Goal: Use online tool/utility: Utilize a website feature to perform a specific function

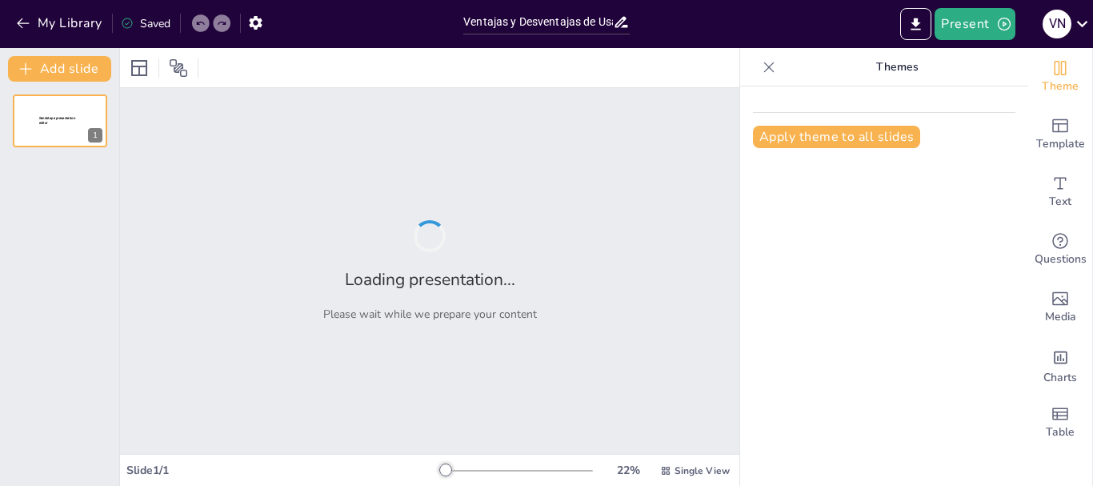
type input "Ventajas y Desventajas de Usar Recursividad"
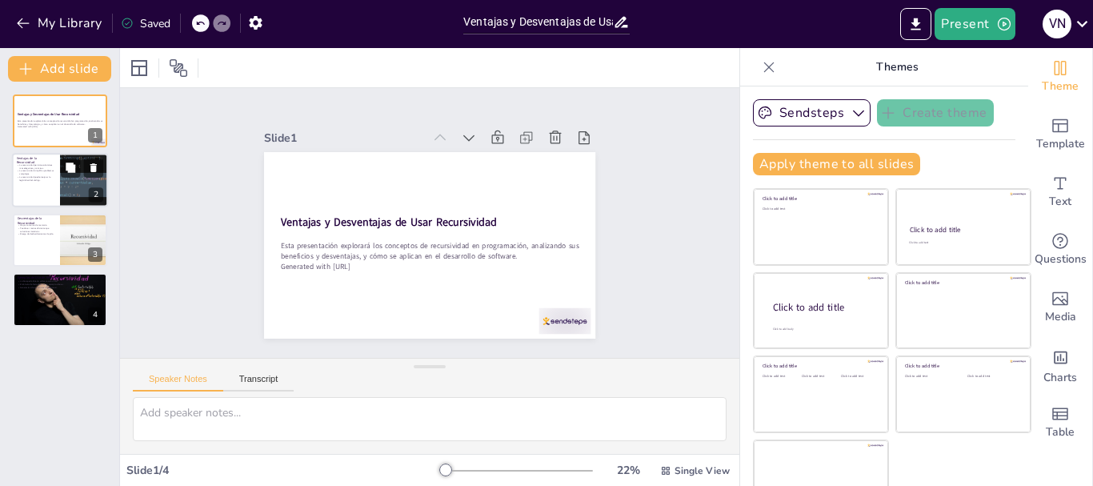
click at [71, 186] on div at bounding box center [83, 181] width 155 height 54
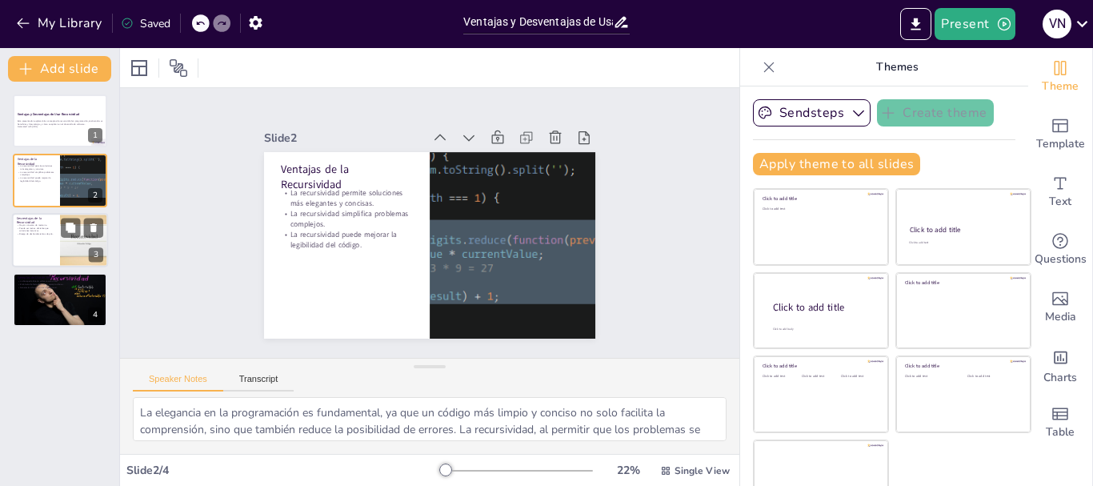
click at [60, 232] on div at bounding box center [84, 240] width 96 height 54
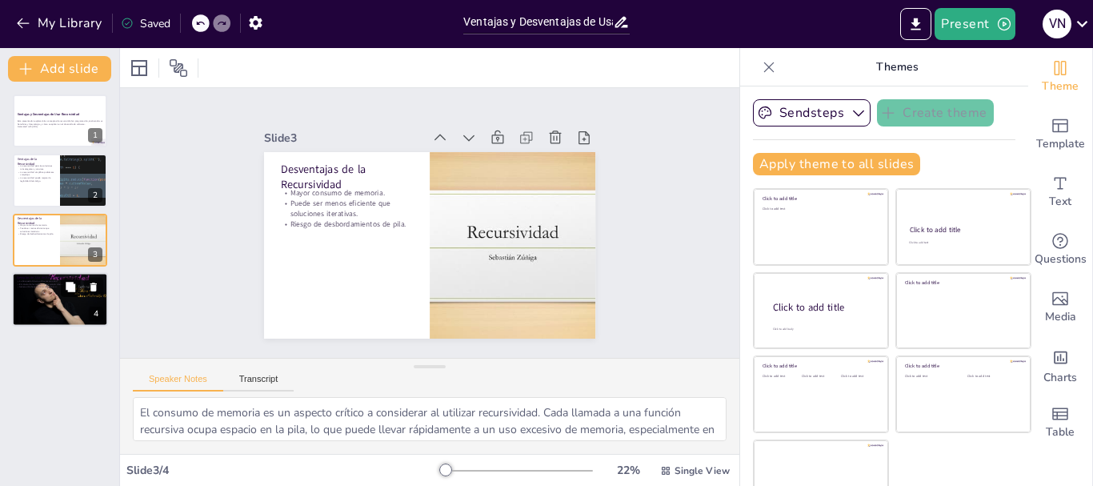
click at [64, 288] on button at bounding box center [70, 287] width 19 height 19
type textarea "Lo ipsumdol sitamet co ad elitseddo eiusmodte inc utlabo et dolore ma aliquaen …"
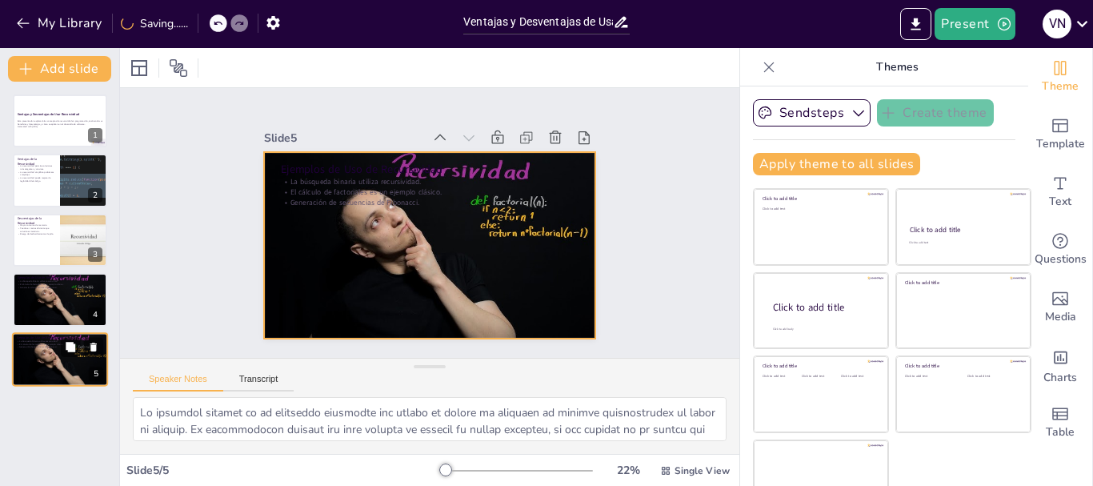
click at [60, 368] on div at bounding box center [60, 359] width 96 height 54
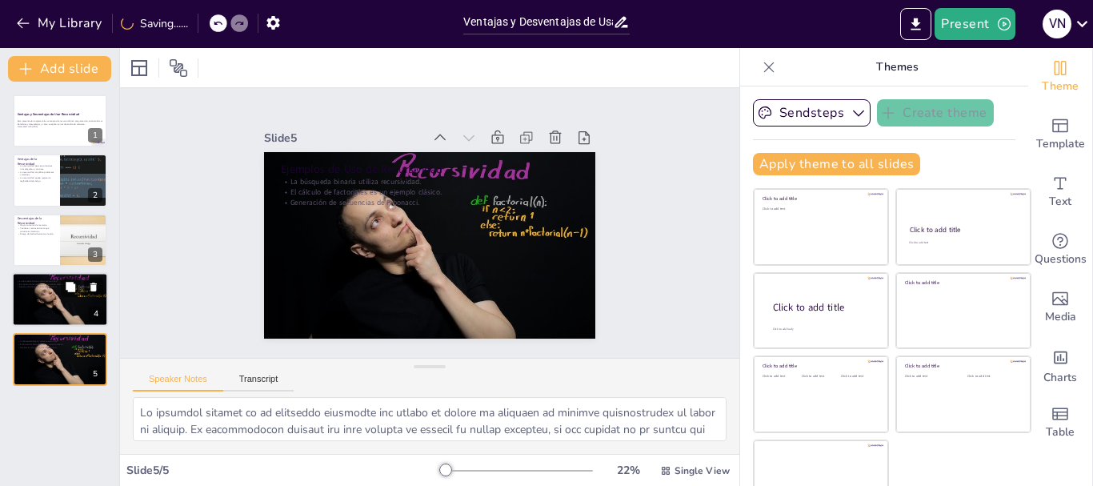
click at [35, 302] on div at bounding box center [60, 299] width 96 height 54
click at [66, 347] on icon at bounding box center [71, 347] width 10 height 10
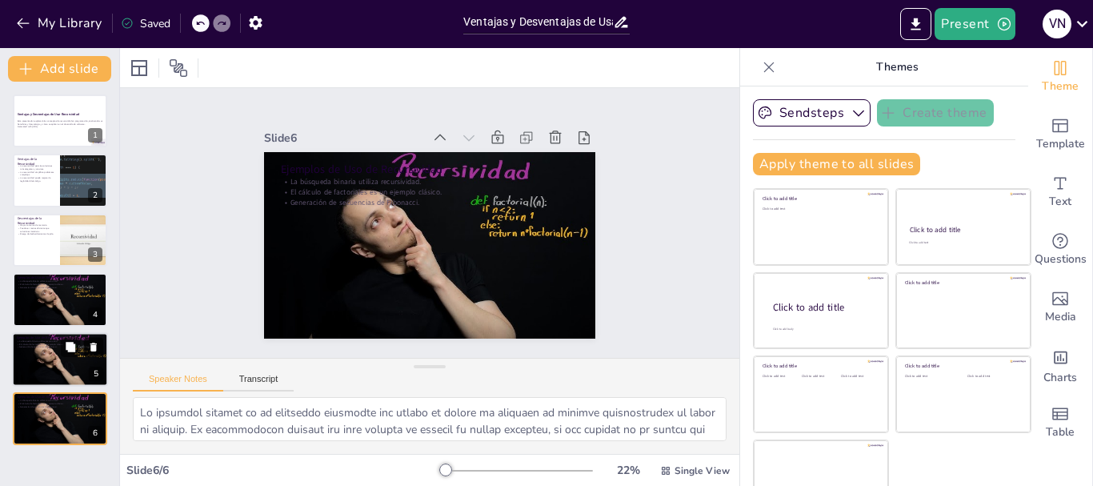
click at [94, 343] on icon at bounding box center [93, 346] width 11 height 11
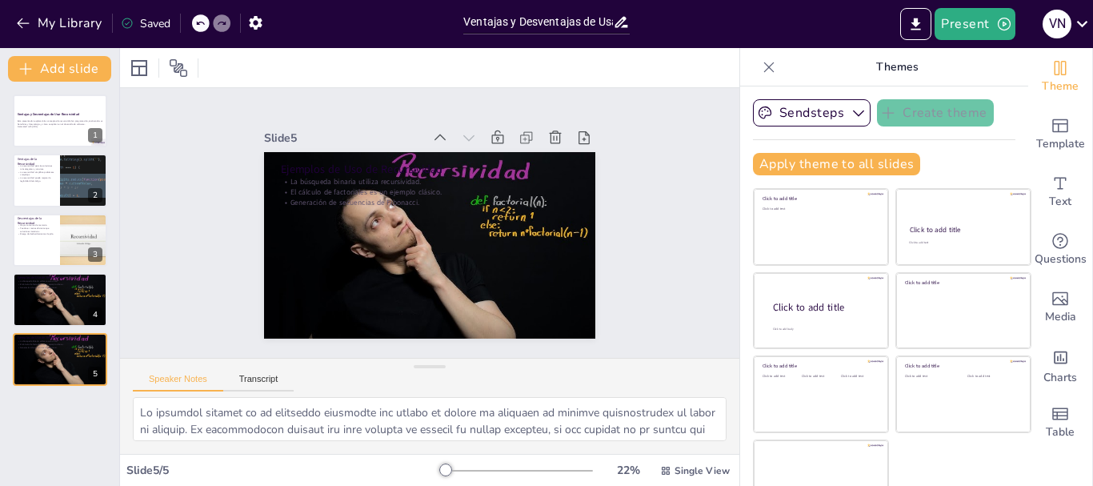
click at [94, 344] on icon at bounding box center [93, 346] width 6 height 9
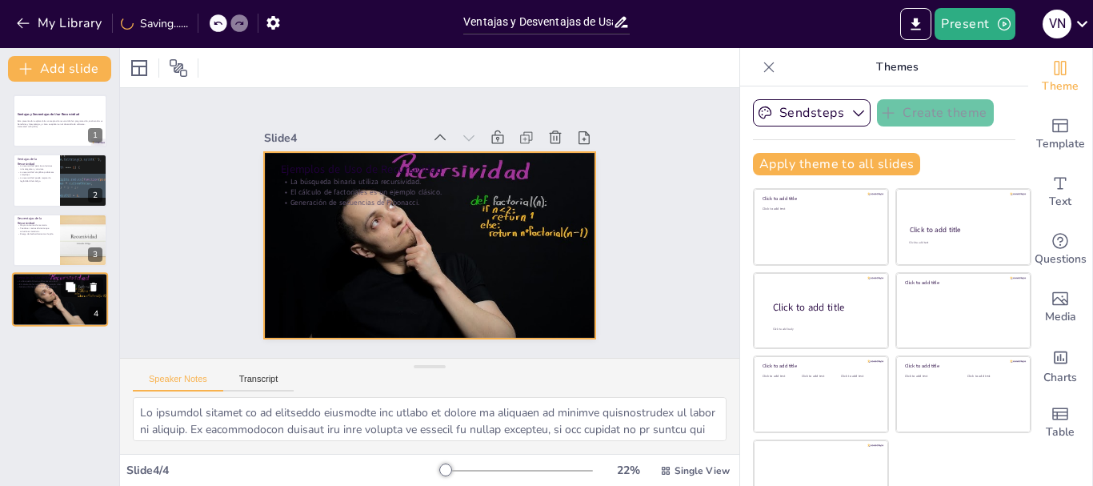
click at [47, 302] on div at bounding box center [60, 299] width 96 height 54
click at [347, 280] on div at bounding box center [427, 245] width 349 height 220
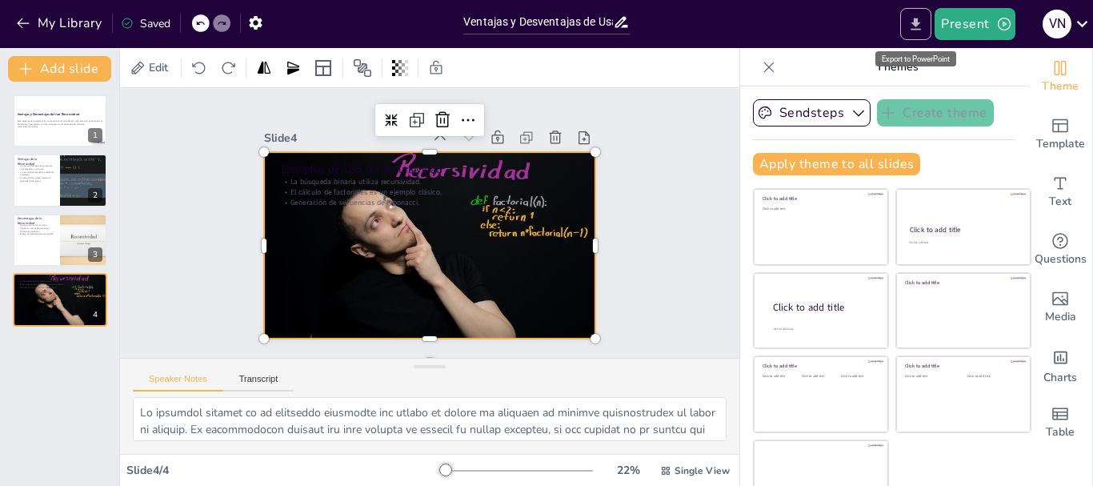
click at [920, 23] on icon "Export to PowerPoint" at bounding box center [916, 24] width 10 height 12
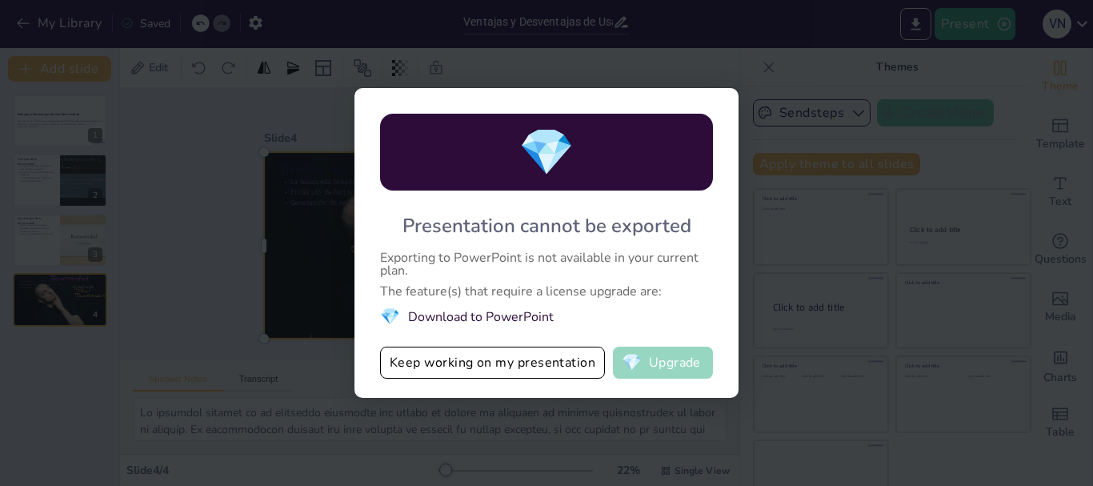
click at [664, 372] on button "💎 Upgrade" at bounding box center [663, 362] width 100 height 32
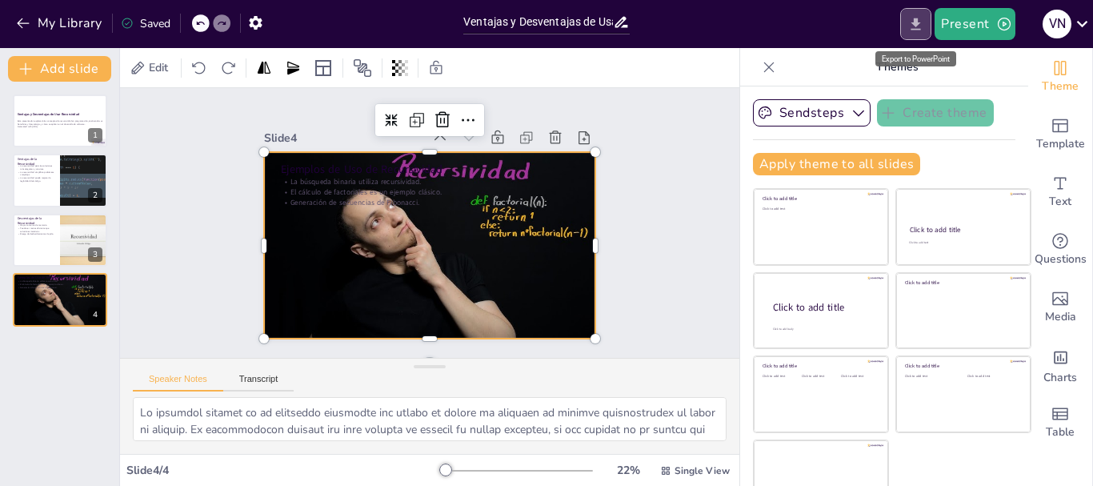
click at [908, 32] on button "Export to PowerPoint" at bounding box center [915, 24] width 31 height 32
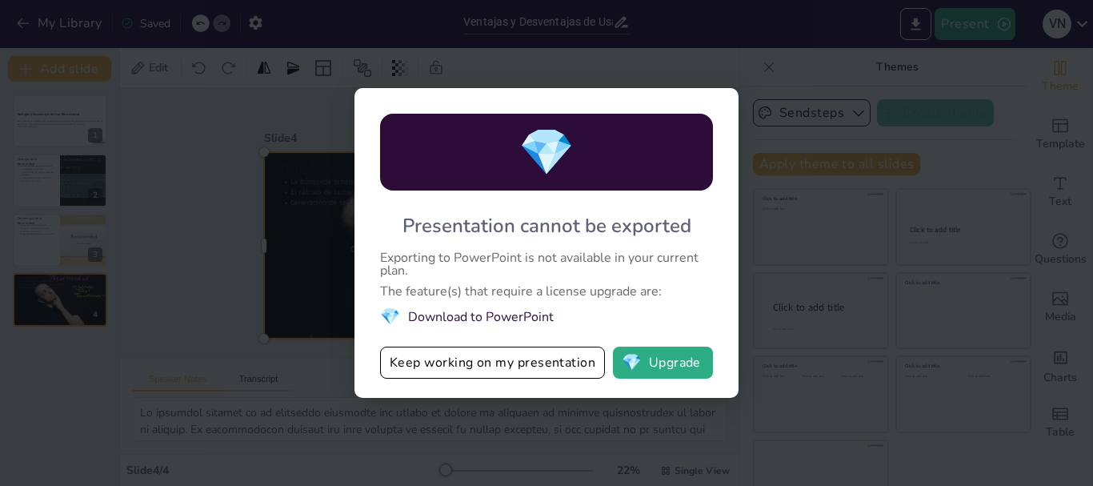
click at [753, 97] on div "💎 Presentation cannot be exported Exporting to PowerPoint is not available in y…" at bounding box center [546, 243] width 1093 height 486
click at [637, 368] on span "💎" at bounding box center [632, 362] width 20 height 16
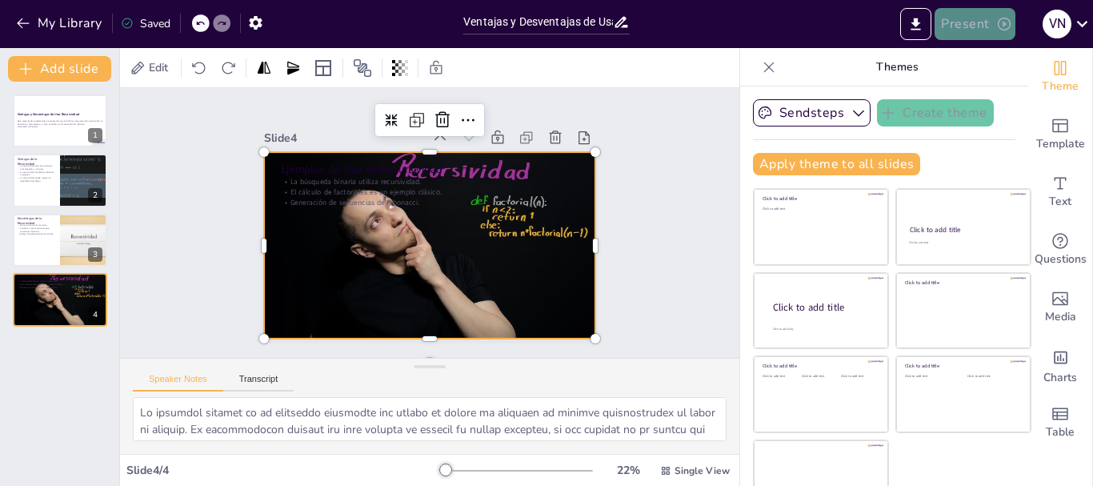
click at [974, 22] on button "Present" at bounding box center [974, 24] width 80 height 32
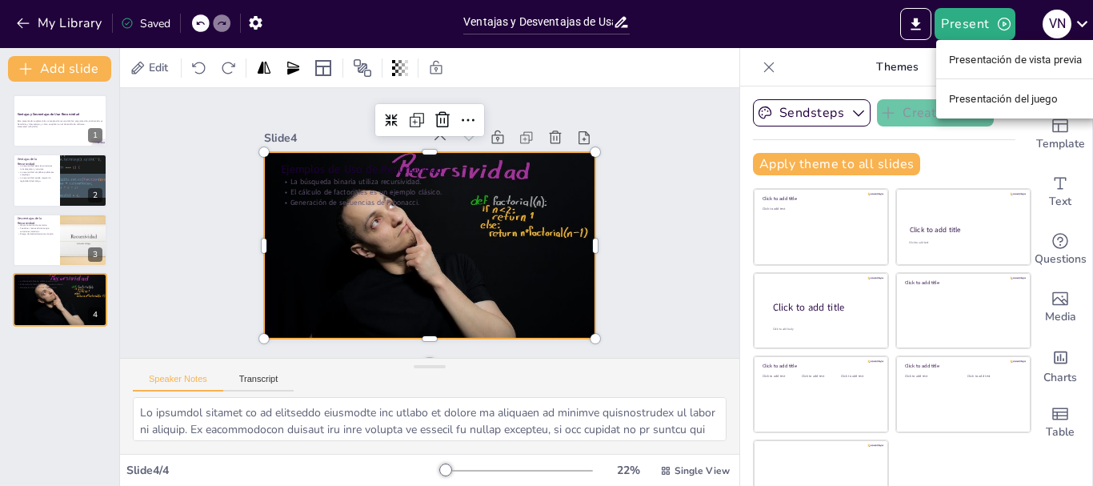
click at [972, 62] on font "Presentación de vista previa" at bounding box center [1016, 60] width 134 height 12
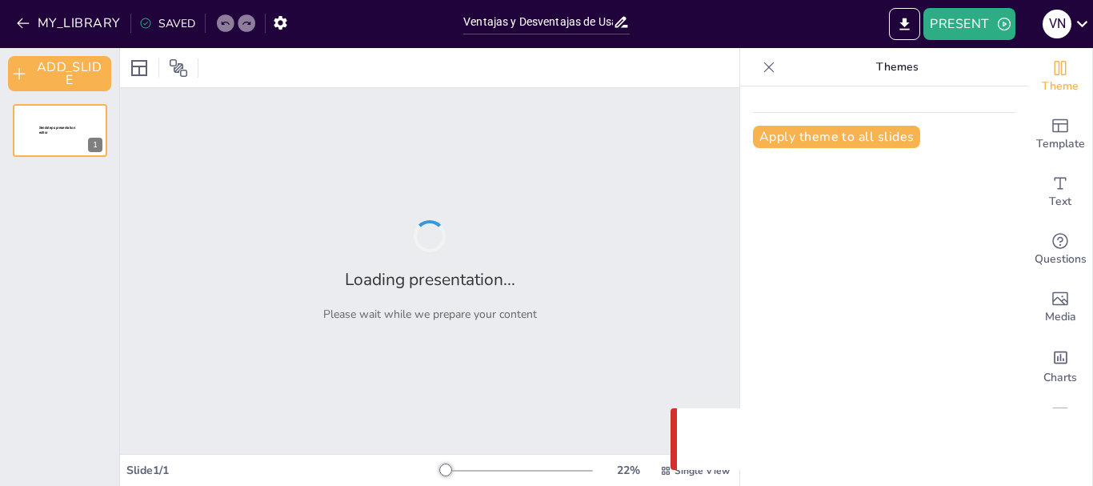
type input "Ventajas y Desventajas de Usar Recursividad"
